Goal: Information Seeking & Learning: Learn about a topic

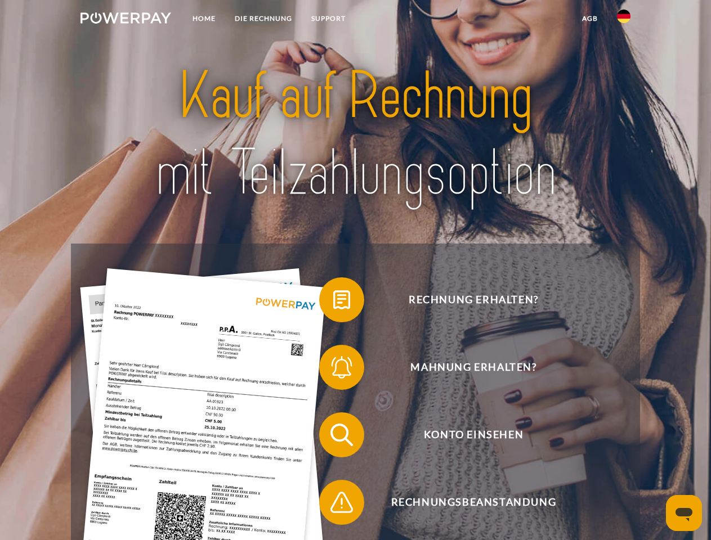
click at [126, 20] on img at bounding box center [125, 17] width 91 height 11
click at [624, 20] on img at bounding box center [624, 17] width 14 height 14
click at [589, 19] on link "agb" at bounding box center [589, 18] width 35 height 20
click at [333, 302] on span at bounding box center [325, 300] width 56 height 56
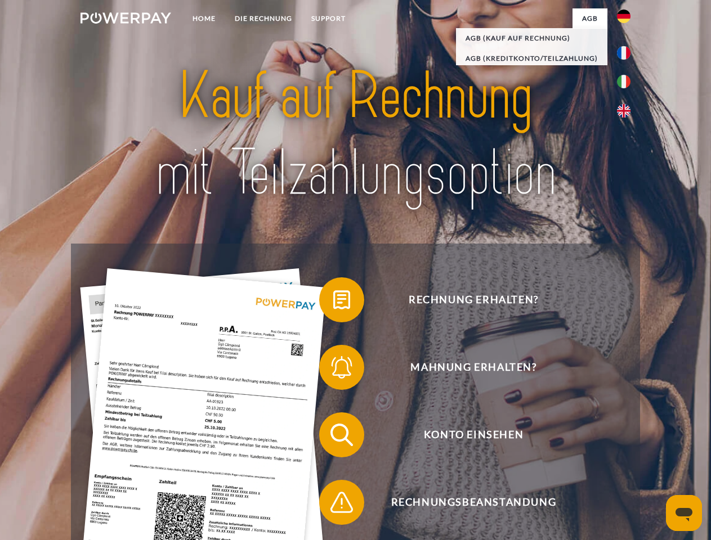
click at [333, 370] on span at bounding box center [325, 367] width 56 height 56
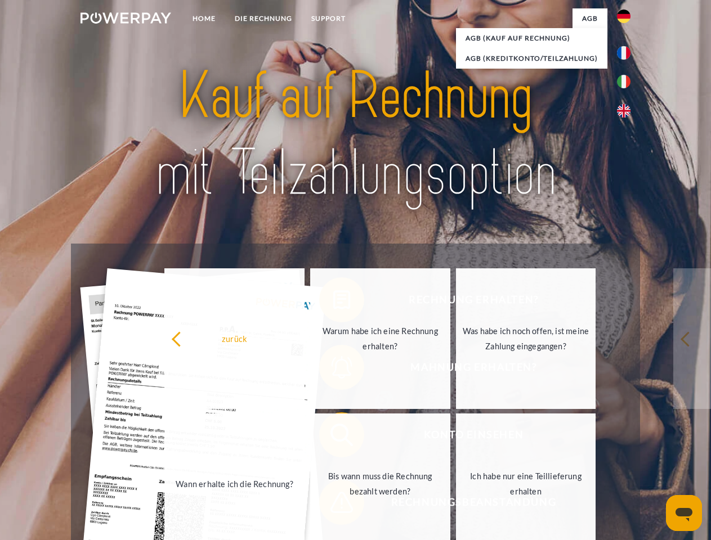
click at [333, 437] on link "Bis wann muss die Rechnung bezahlt werden?" at bounding box center [380, 484] width 140 height 141
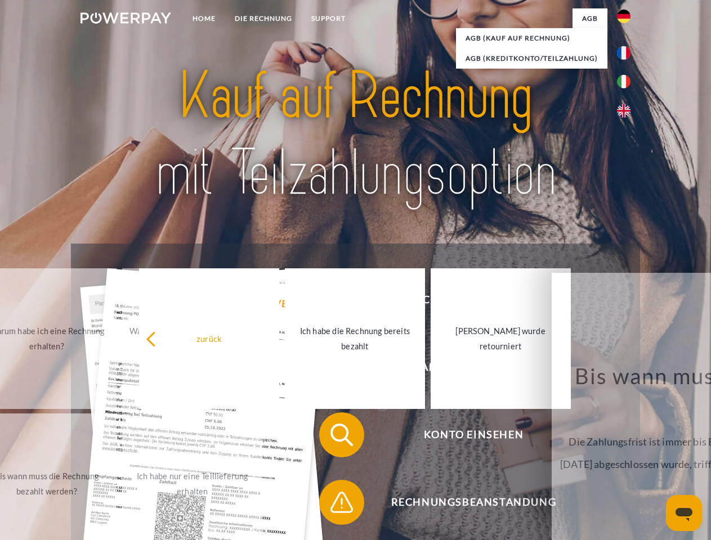
click at [333, 505] on span at bounding box center [325, 502] width 56 height 56
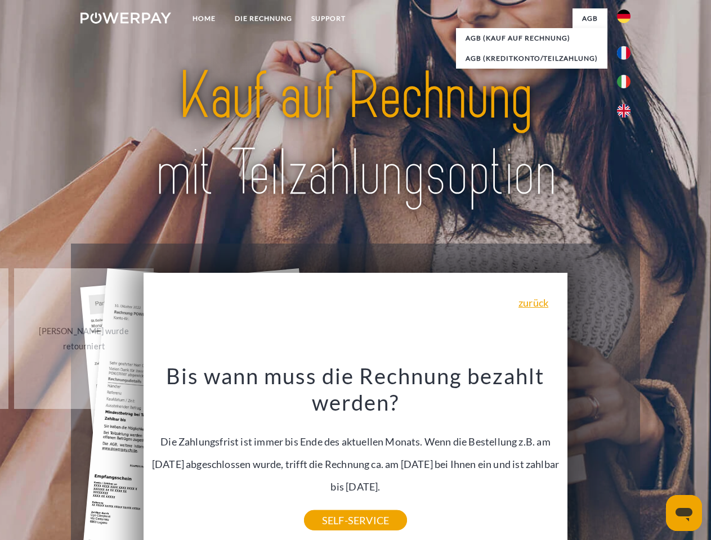
click at [684, 513] on icon "Messaging-Fenster öffnen" at bounding box center [683, 515] width 17 height 14
